Goal: Task Accomplishment & Management: Contribute content

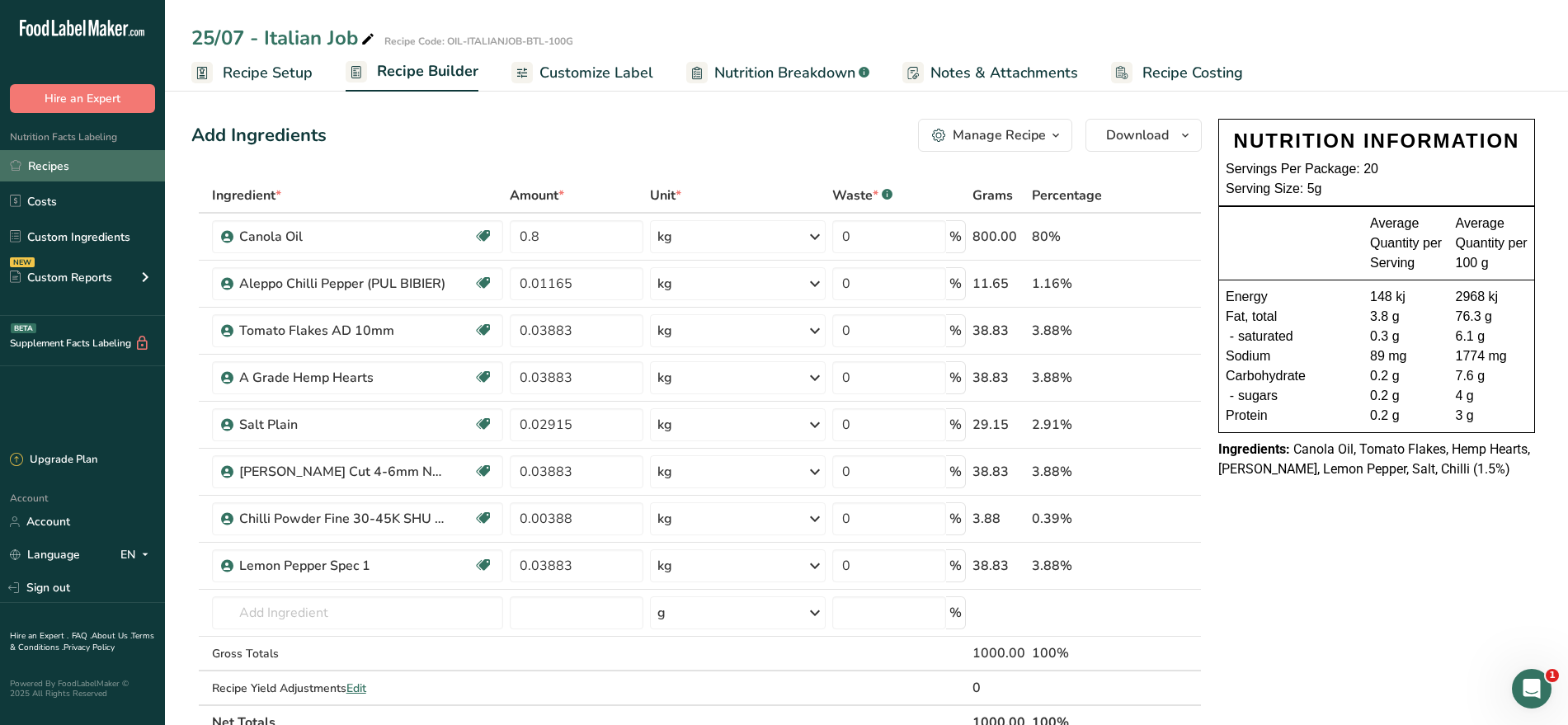
click at [58, 163] on link "Recipes" at bounding box center [82, 165] width 165 height 31
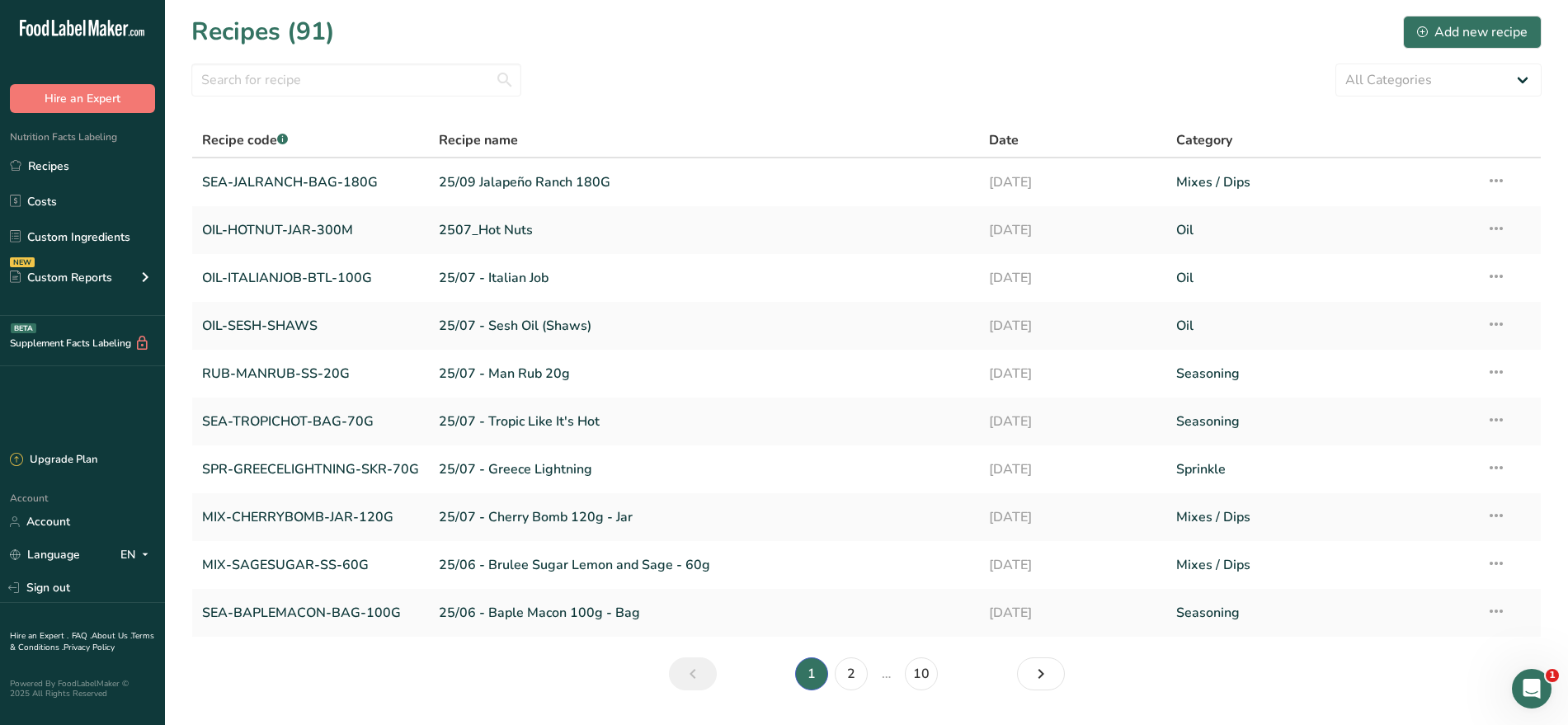
click at [661, 95] on div "All Categories Baked Goods [GEOGRAPHIC_DATA] Butter Coating Confectionery Cooke…" at bounding box center [866, 80] width 1350 height 33
click at [1440, 29] on div "Add new recipe" at bounding box center [1472, 31] width 111 height 19
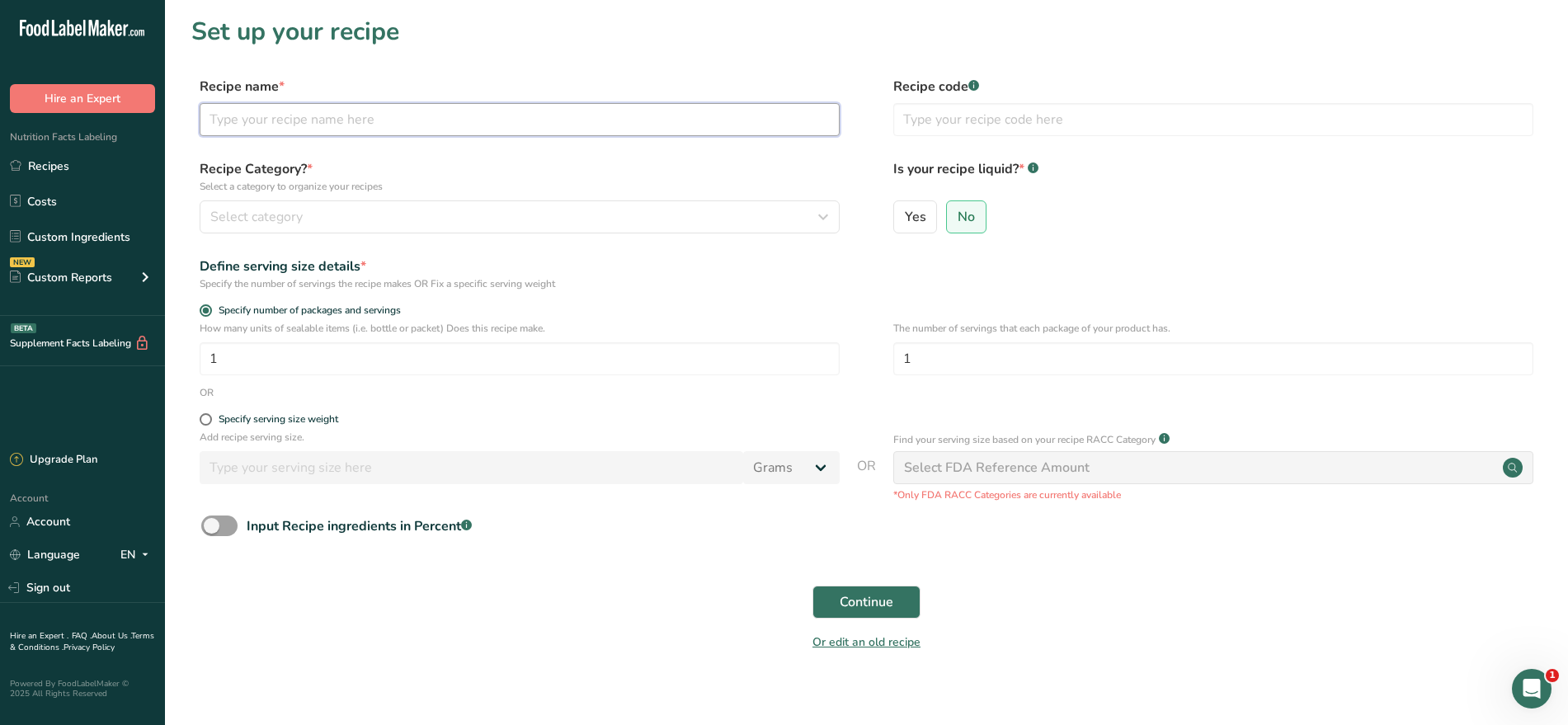
click at [282, 115] on input "text" at bounding box center [520, 119] width 640 height 33
click at [73, 169] on link "Recipes" at bounding box center [82, 165] width 165 height 31
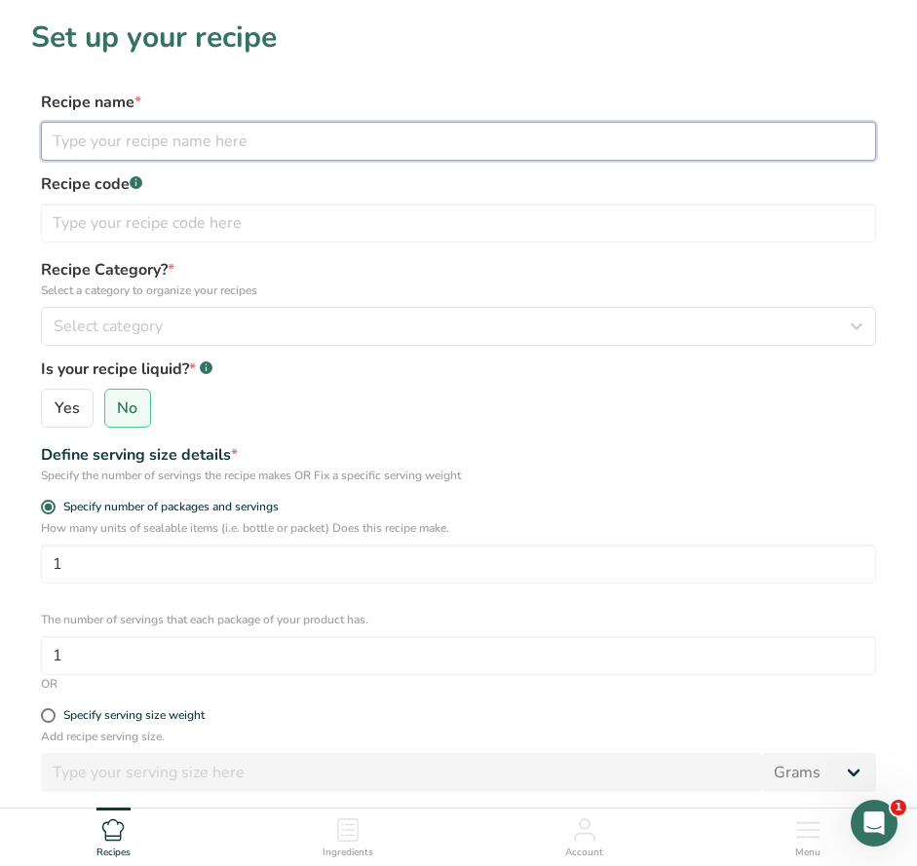
click at [132, 134] on input "text" at bounding box center [458, 141] width 835 height 39
type input "28/09"
click at [479, 54] on h1 "Set up your recipe" at bounding box center [458, 38] width 854 height 44
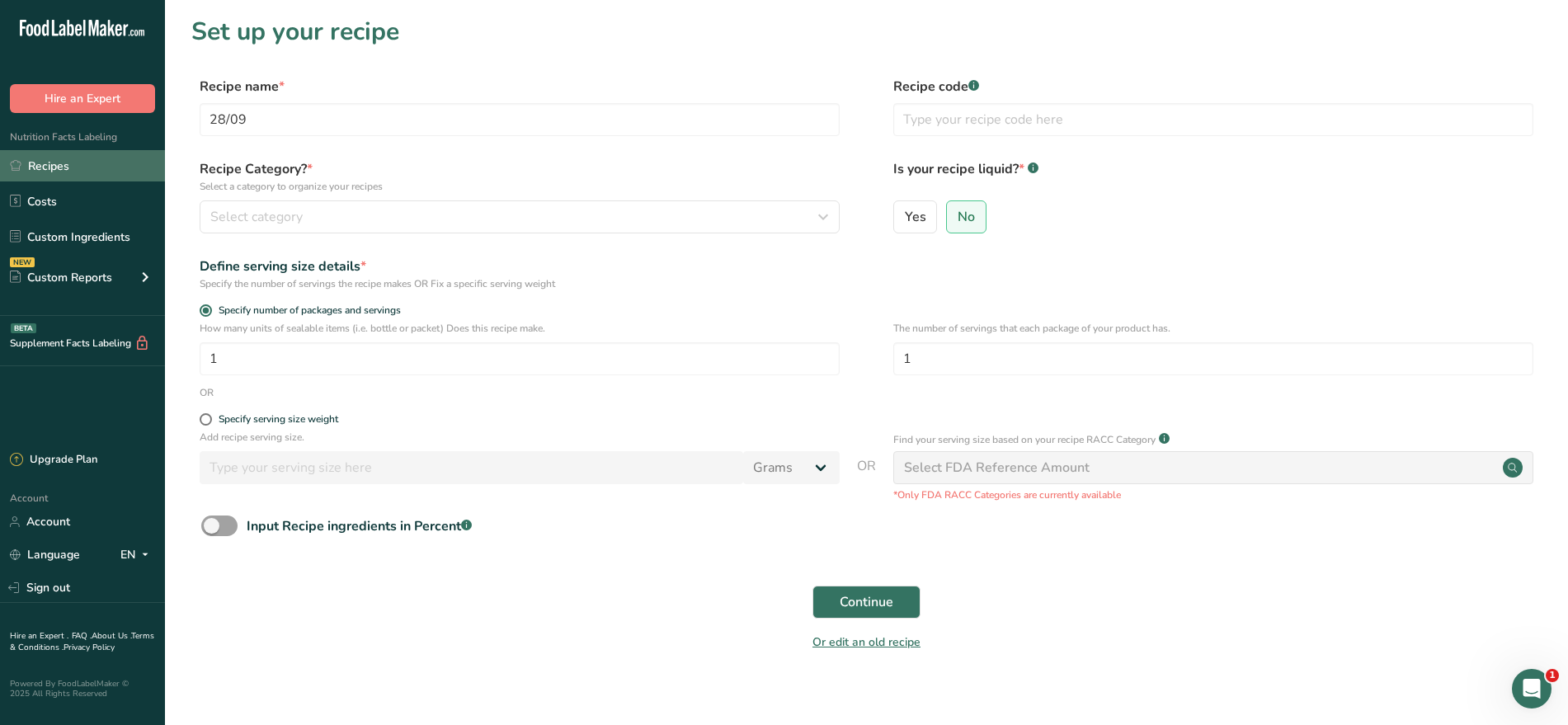
click at [106, 163] on link "Recipes" at bounding box center [82, 165] width 165 height 31
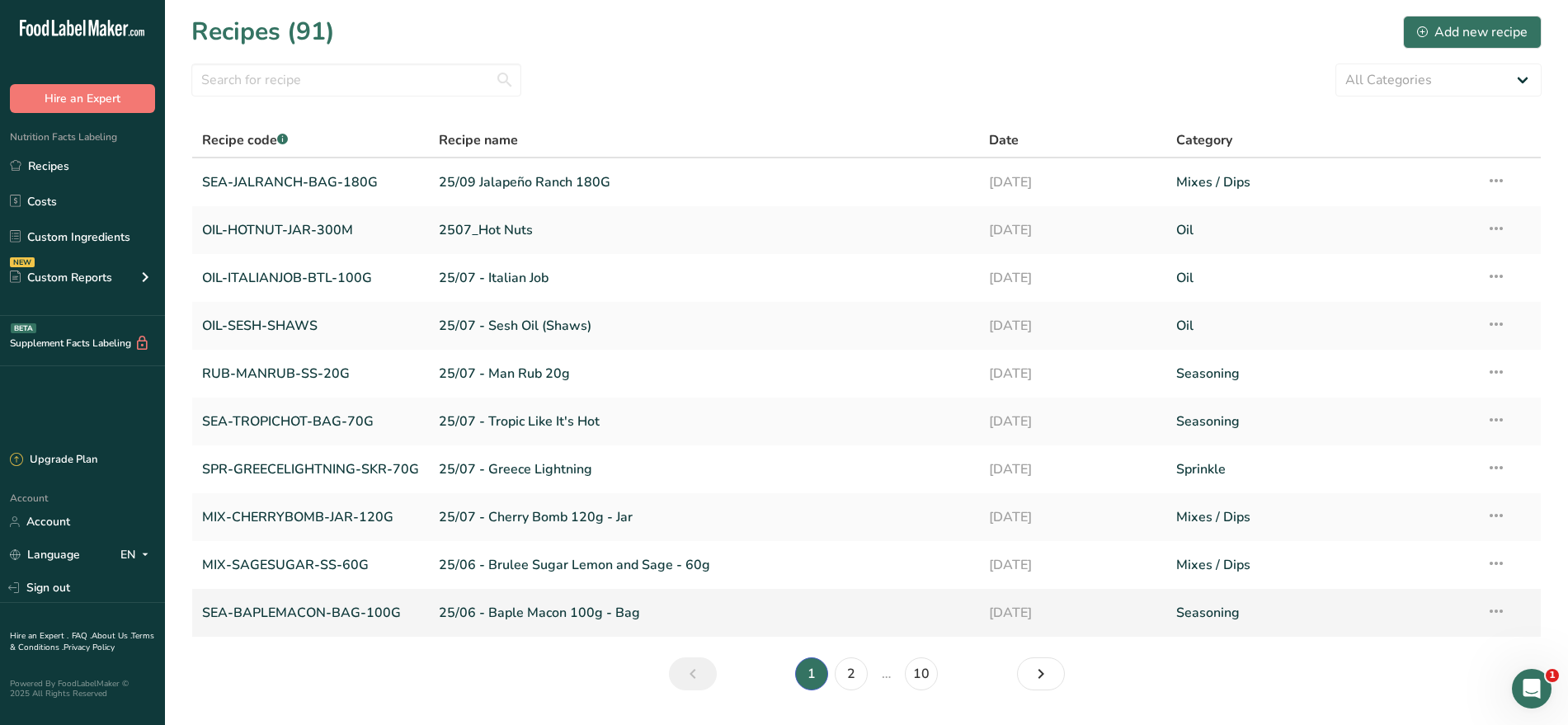
click at [275, 612] on link "SEA-BAPLEMACON-BAG-100G" at bounding box center [311, 612] width 217 height 35
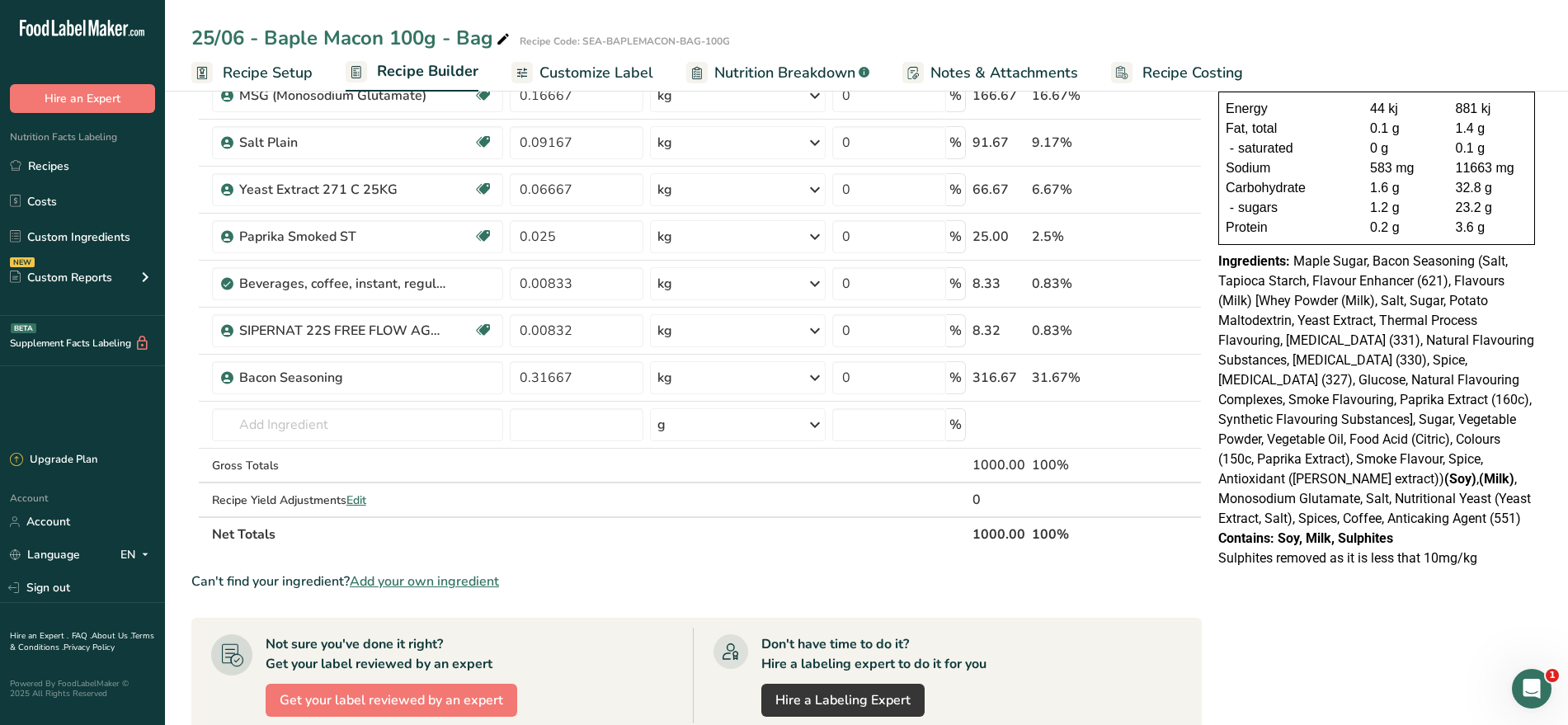
scroll to position [190, 0]
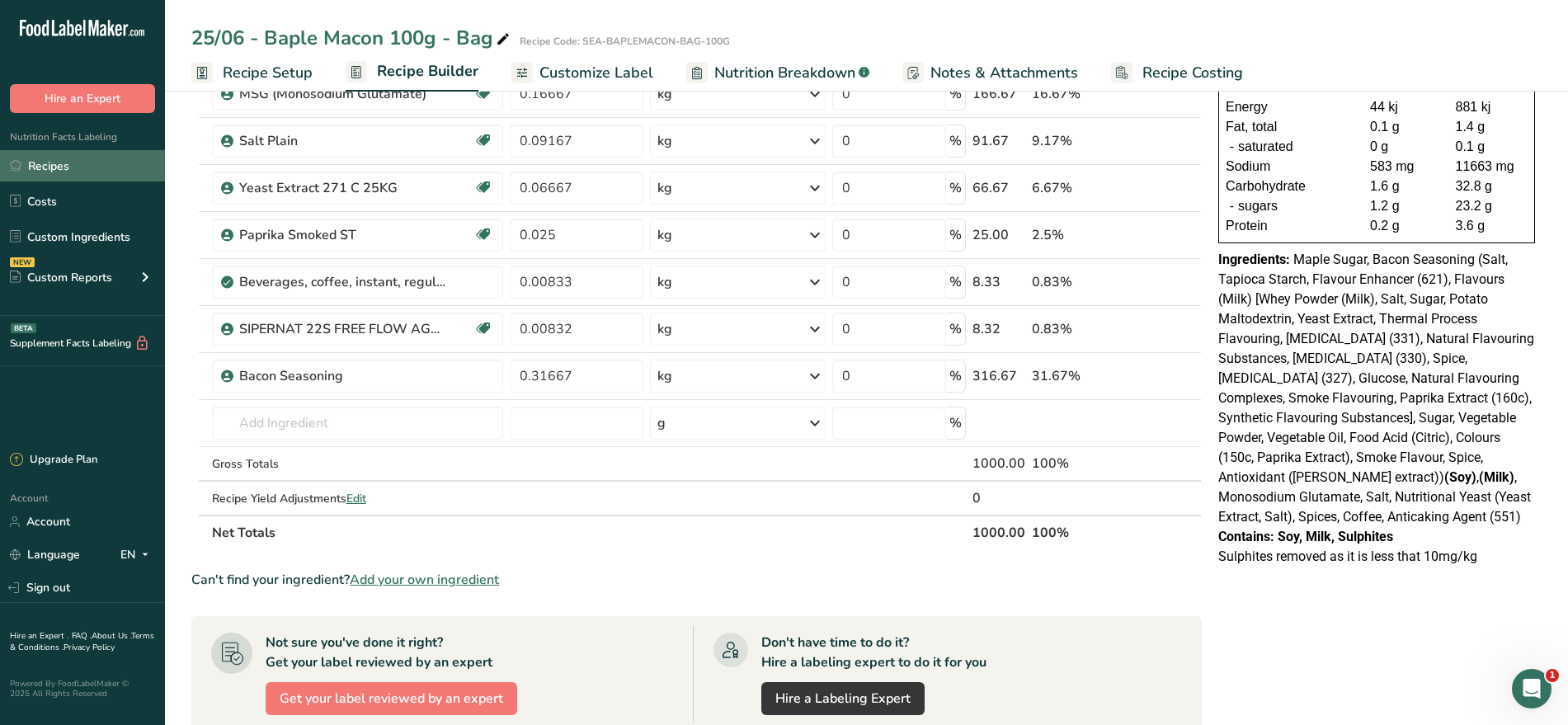
click at [70, 168] on link "Recipes" at bounding box center [82, 165] width 165 height 31
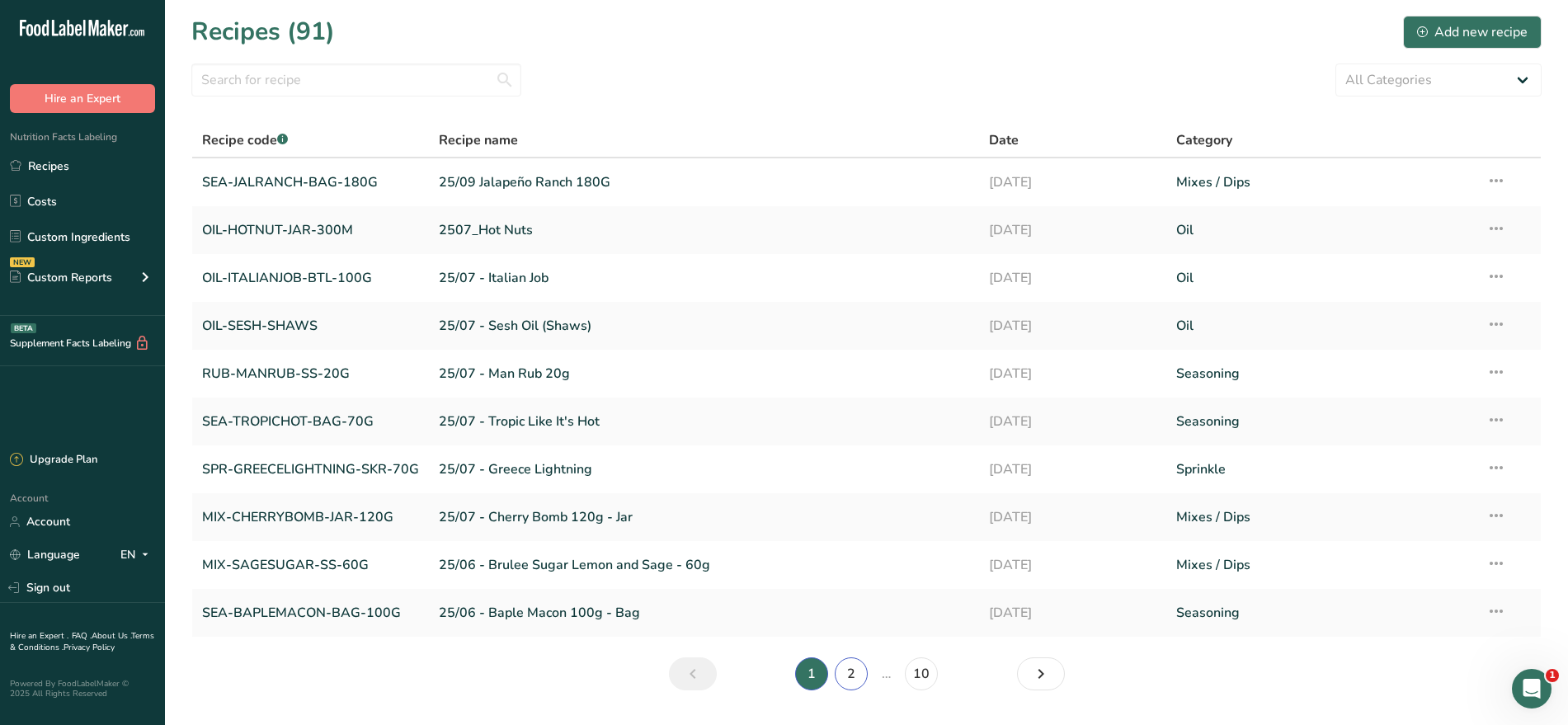
click at [853, 675] on link "2" at bounding box center [851, 674] width 33 height 33
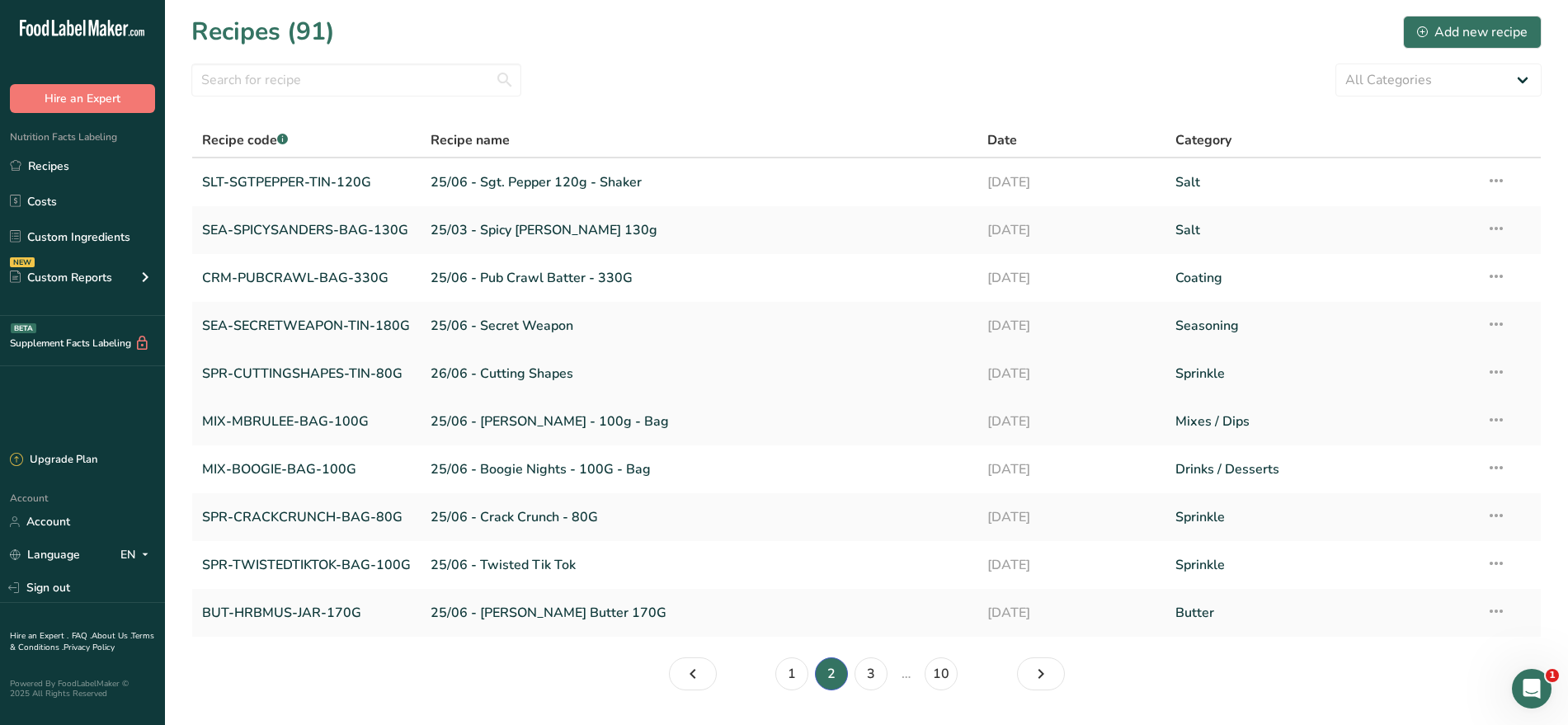
click at [302, 369] on link "SPR-CUTTINGSHAPES-TIN-80G" at bounding box center [306, 374] width 208 height 35
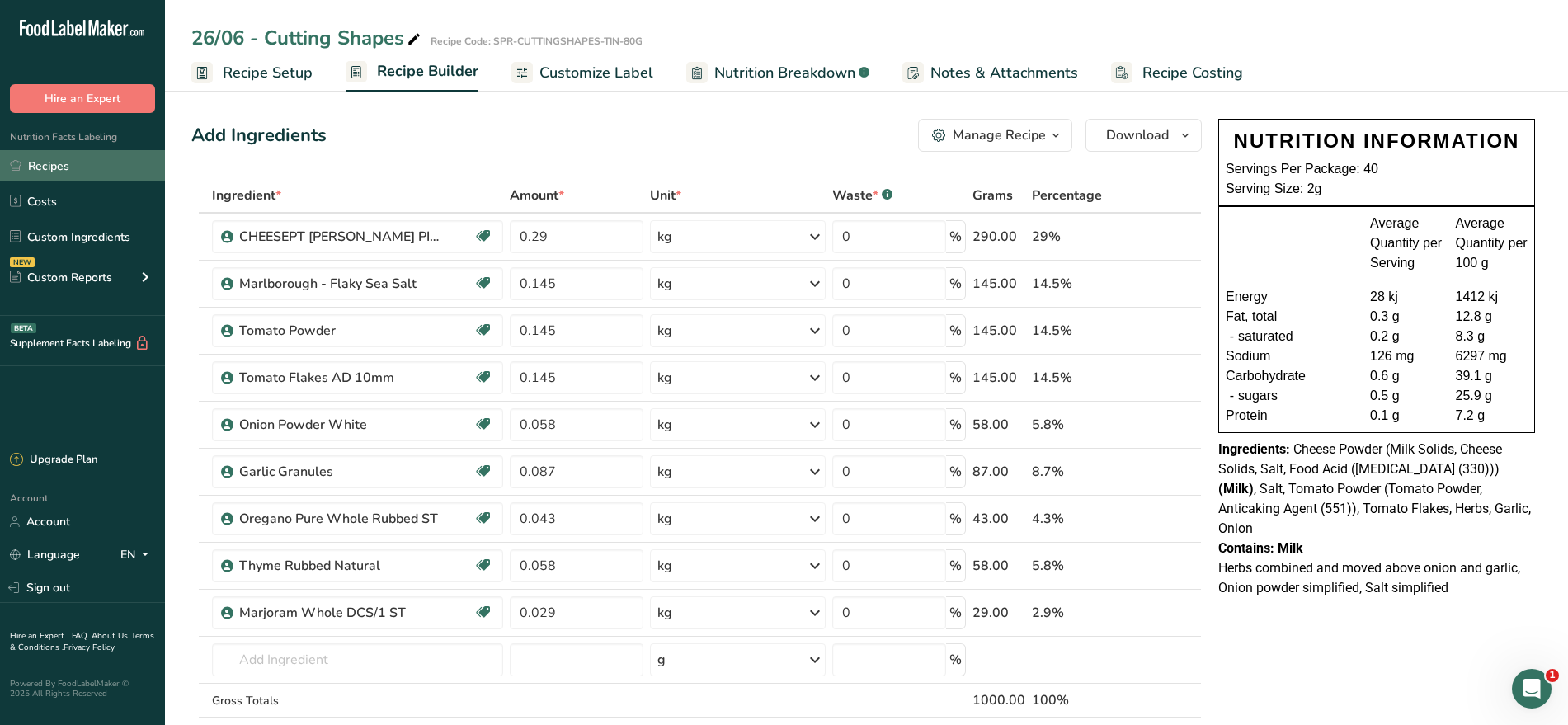
click at [93, 163] on link "Recipes" at bounding box center [82, 165] width 165 height 31
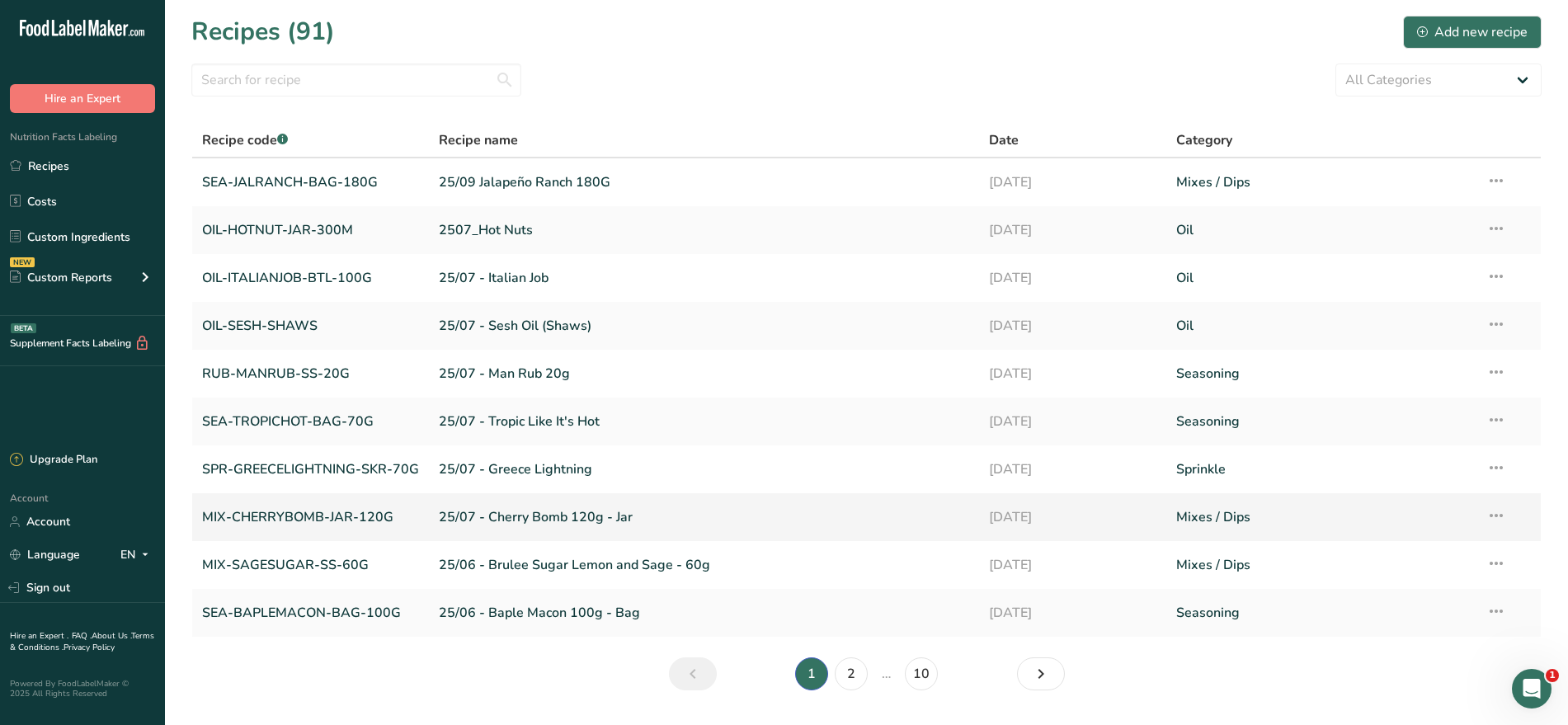
click at [360, 513] on link "MIX-CHERRYBOMB-JAR-120G" at bounding box center [311, 517] width 217 height 35
